Goal: Use online tool/utility: Utilize a website feature to perform a specific function

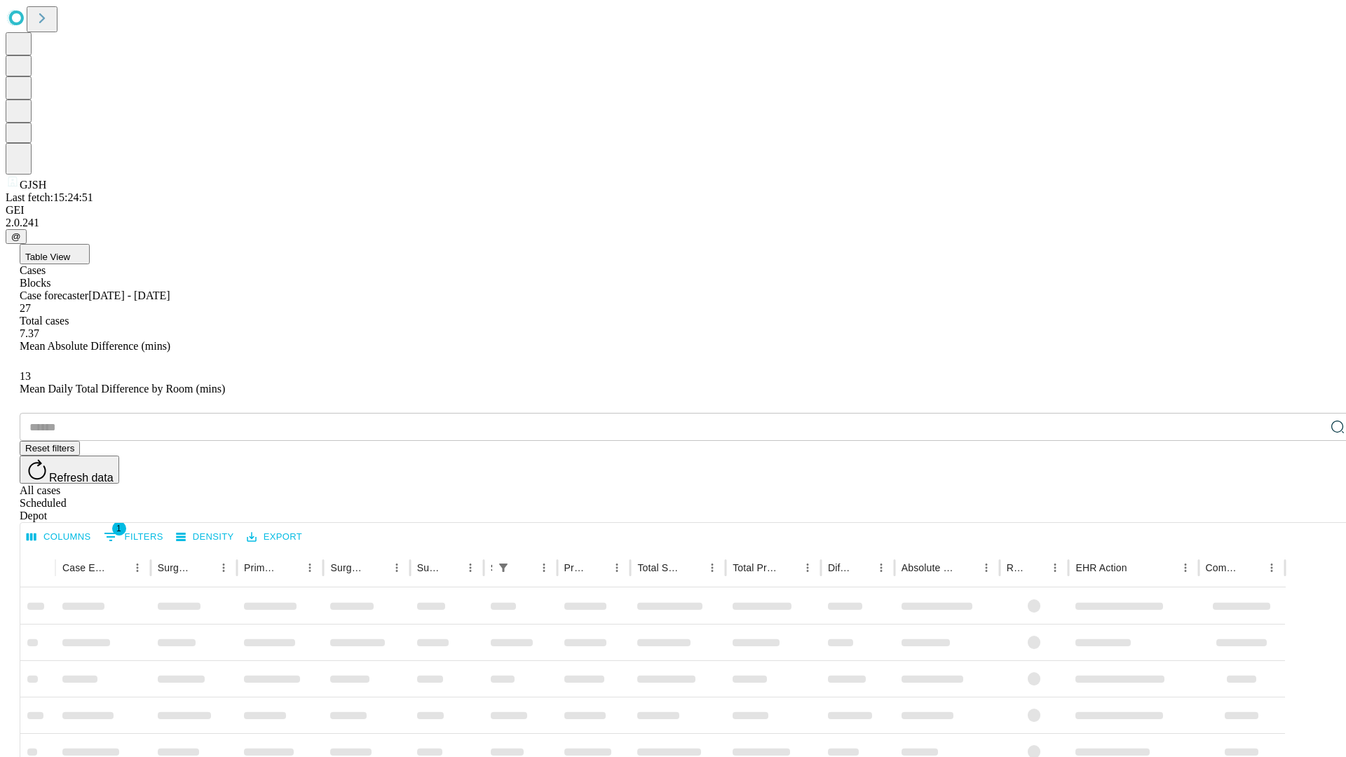
click at [70, 252] on span "Table View" at bounding box center [47, 257] width 45 height 11
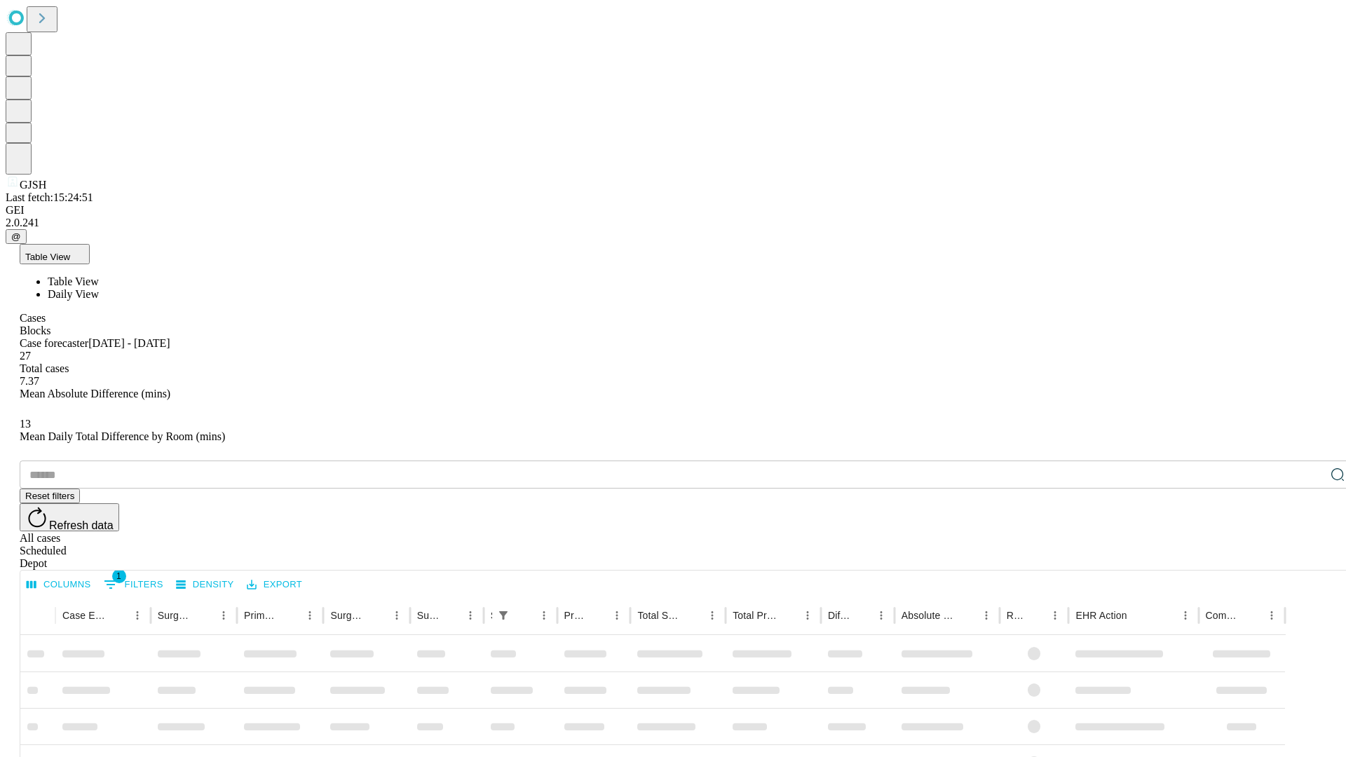
click at [99, 288] on span "Daily View" at bounding box center [73, 294] width 51 height 12
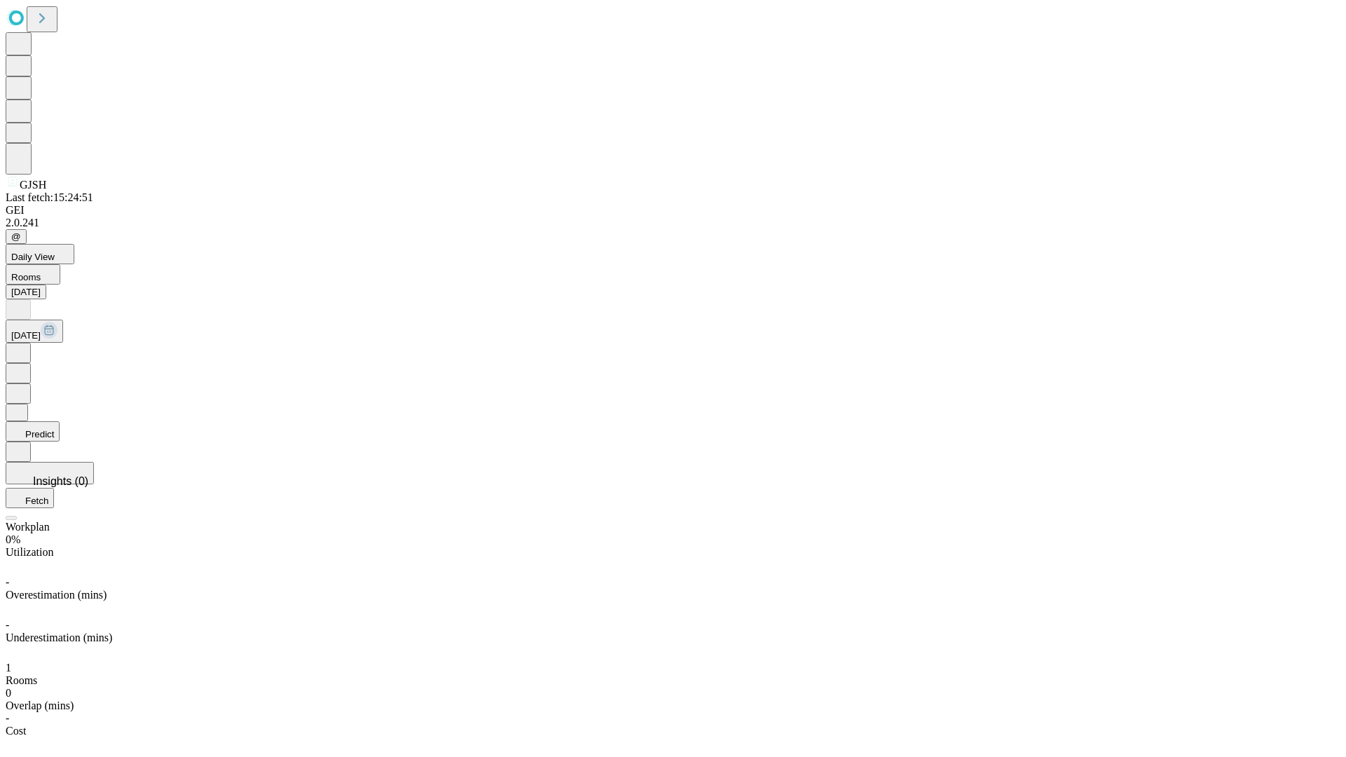
click at [60, 421] on button "Predict" at bounding box center [33, 431] width 54 height 20
